Goal: Task Accomplishment & Management: Manage account settings

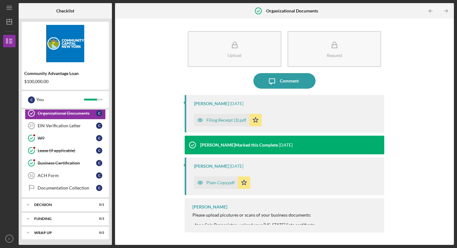
scroll to position [284, 0]
click at [90, 207] on div "Icon/Expander Decision 0 / 1" at bounding box center [65, 204] width 87 height 12
click at [53, 115] on div "Organizational Documents" at bounding box center [67, 112] width 58 height 5
click at [59, 131] on link "W9 W9 C" at bounding box center [65, 137] width 81 height 12
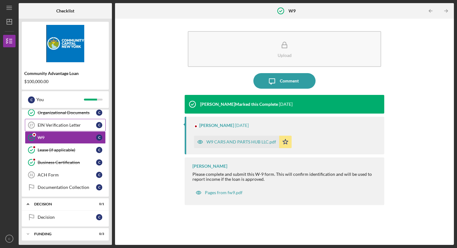
click at [59, 124] on div "EIN Verification Letter" at bounding box center [67, 125] width 58 height 5
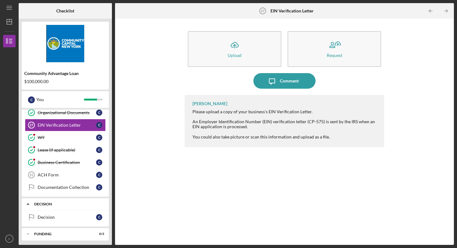
click at [77, 206] on div "Icon/Expander Decision 0 / 1" at bounding box center [65, 204] width 87 height 13
click at [77, 206] on div "Icon/Expander Decision 0 / 1" at bounding box center [65, 204] width 87 height 12
click at [89, 214] on link "Decision Decision C" at bounding box center [65, 217] width 81 height 12
